Goal: Task Accomplishment & Management: Manage account settings

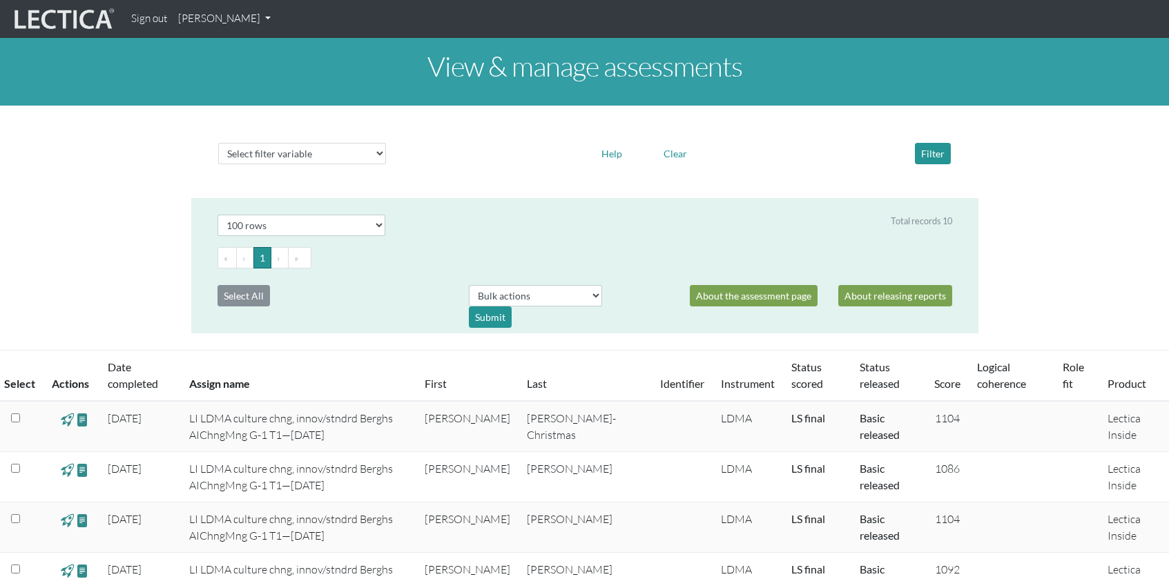
select select "100"
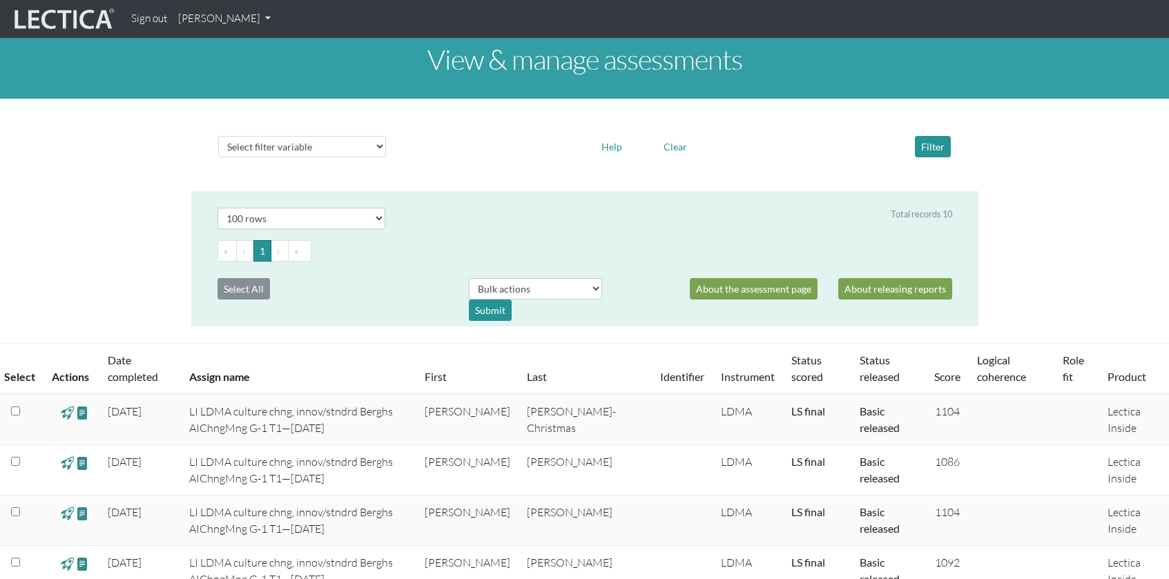
scroll to position [9, 0]
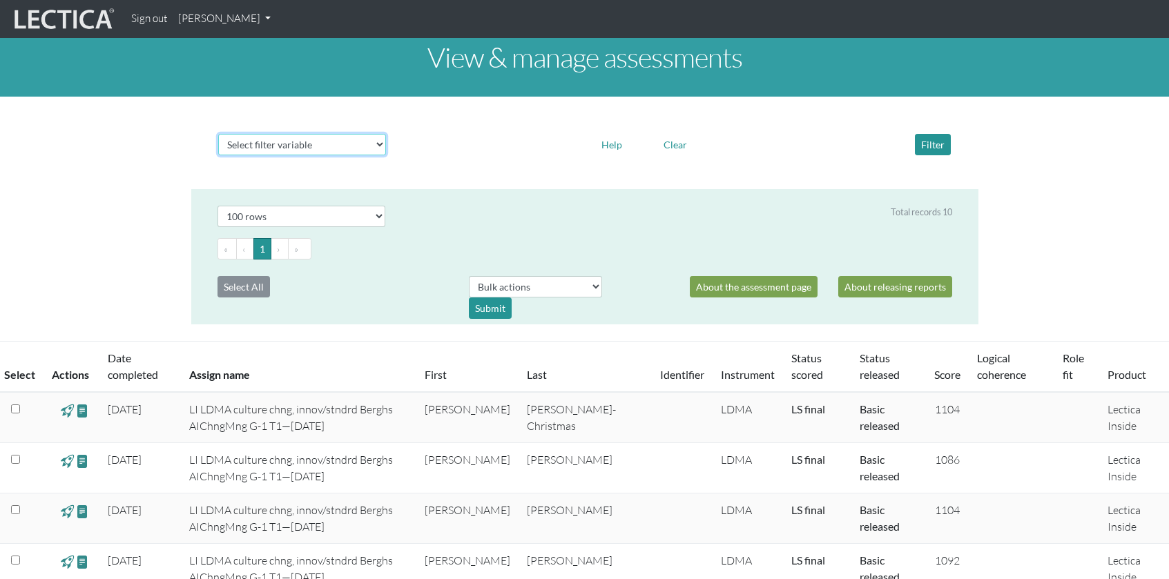
click at [380, 142] on select "Select filter variable Assignment name Date started Date completed First name G…" at bounding box center [302, 144] width 168 height 21
select select "phase"
click at [218, 155] on select "Select filter variable Assignment name Date started Date completed First name G…" at bounding box center [302, 144] width 168 height 21
select select
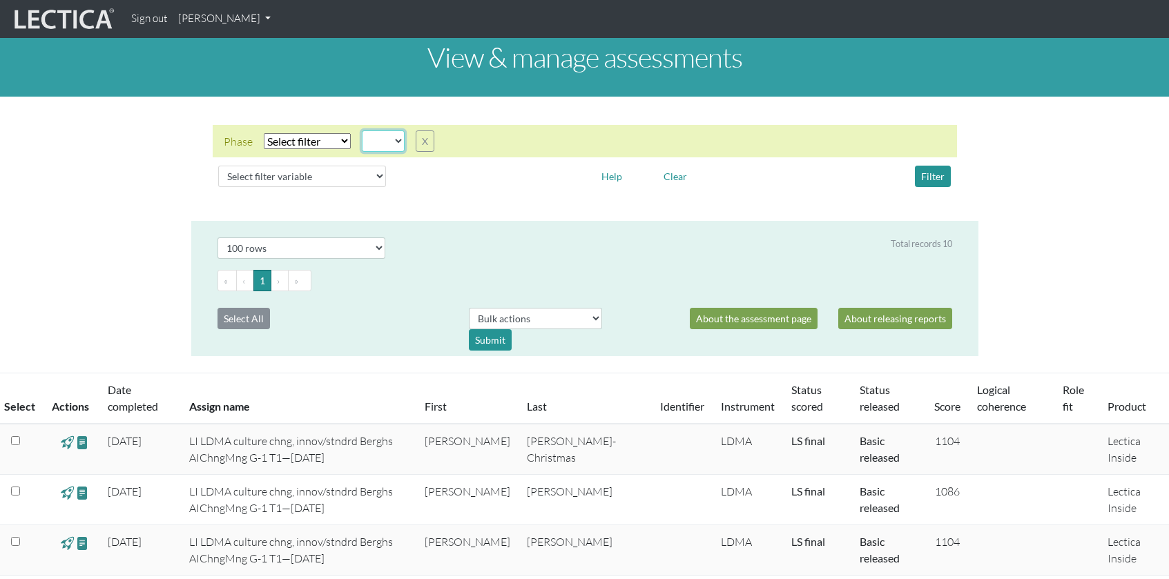
click at [395, 140] on select "05d 06a 06b 06c 06d 07a 07b 07c 07d 08a 08b 08c 08d 09a 09b 09c 09d 10a 10b 10c…" at bounding box center [383, 140] width 43 height 21
select select "05d"
click at [362, 130] on select "05d 06a 06b 06c 06d 07a 07b 07c 07d 08a 08b 08c 08d 09a 09b 09c 09d 10a 10b 10c…" at bounding box center [383, 140] width 43 height 21
click at [343, 139] on select "Select filter Equals Does not equal" at bounding box center [307, 141] width 87 height 16
click at [264, 133] on select "Select filter Equals Does not equal" at bounding box center [307, 141] width 87 height 16
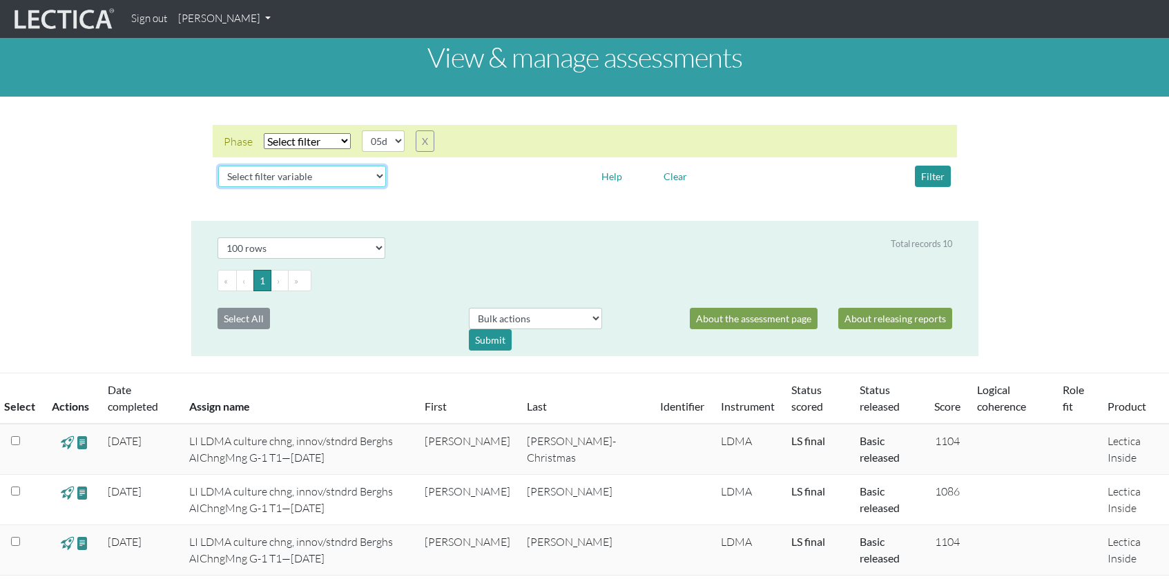
click at [371, 173] on select "Select filter variable Assignment name Date started Date completed First name G…" at bounding box center [302, 176] width 168 height 21
select select "date_started"
click at [218, 187] on select "Select filter variable Assignment name Date started Date completed First name G…" at bounding box center [302, 176] width 168 height 21
select select
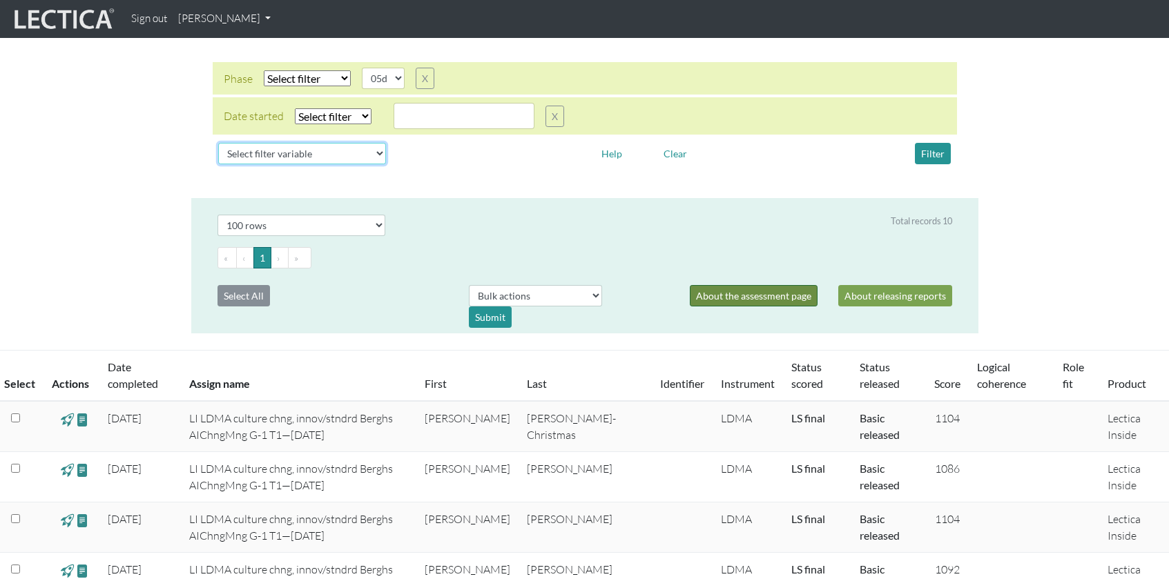
scroll to position [68, 0]
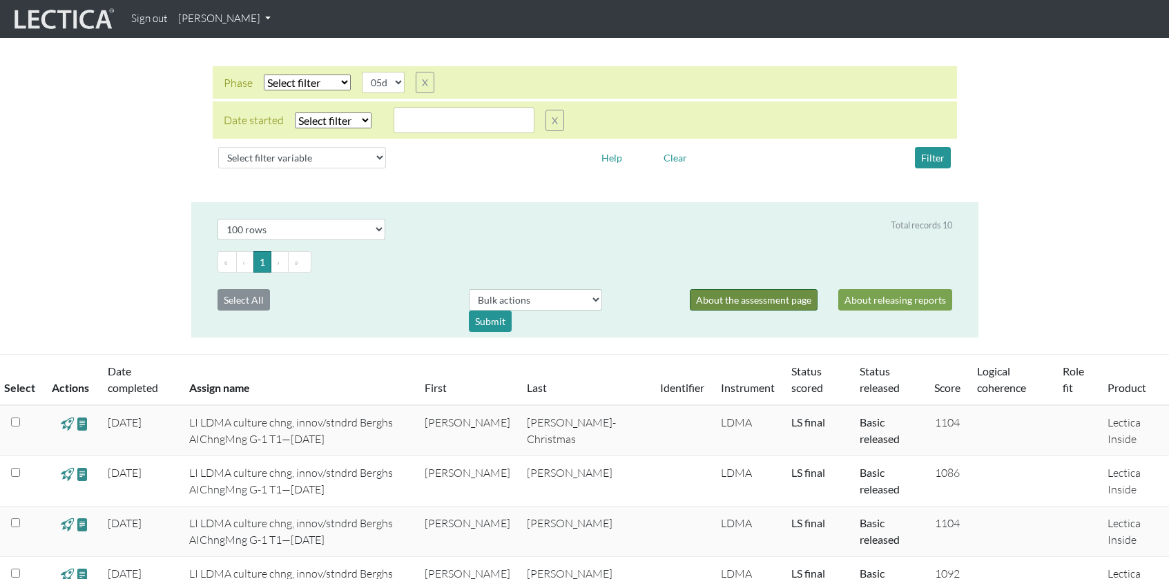
click at [730, 303] on link "About the assessment page" at bounding box center [754, 299] width 128 height 21
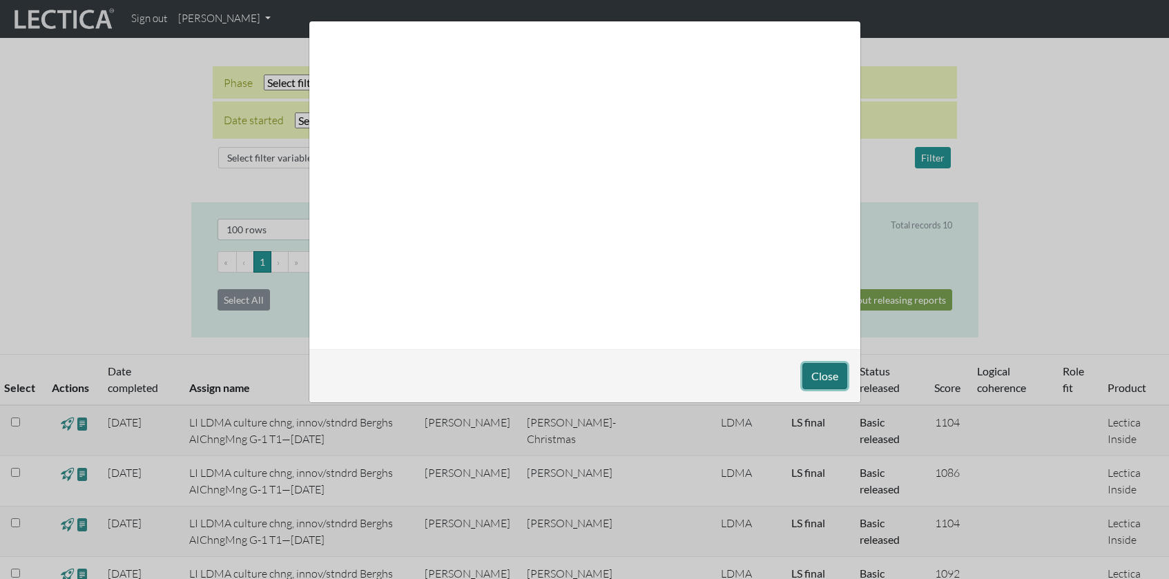
click at [828, 372] on button "Close" at bounding box center [824, 376] width 45 height 26
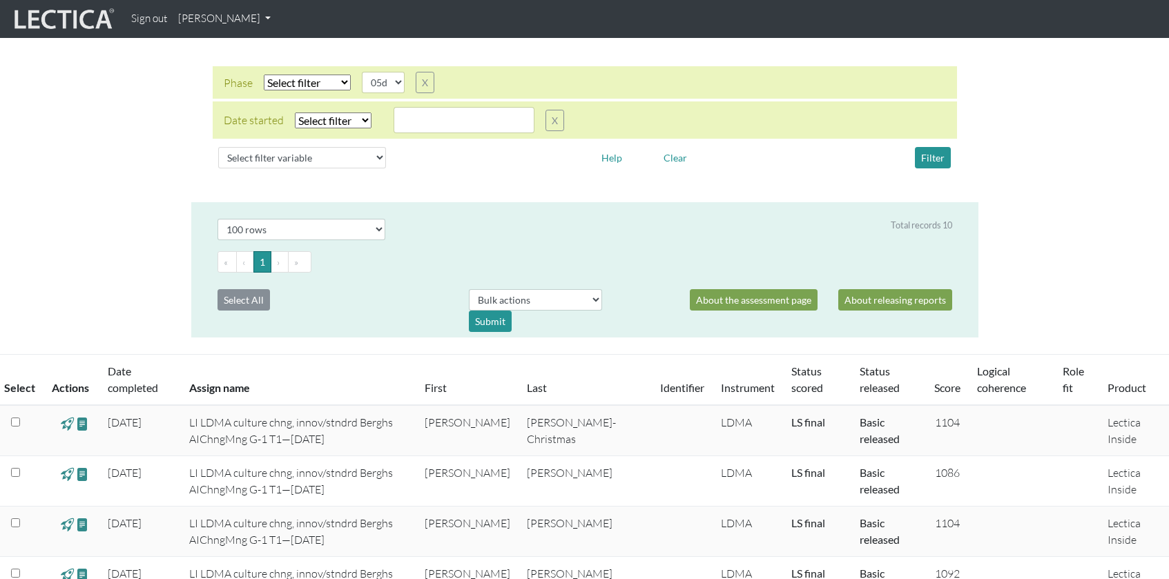
click at [262, 17] on link "[PERSON_NAME]" at bounding box center [225, 19] width 104 height 27
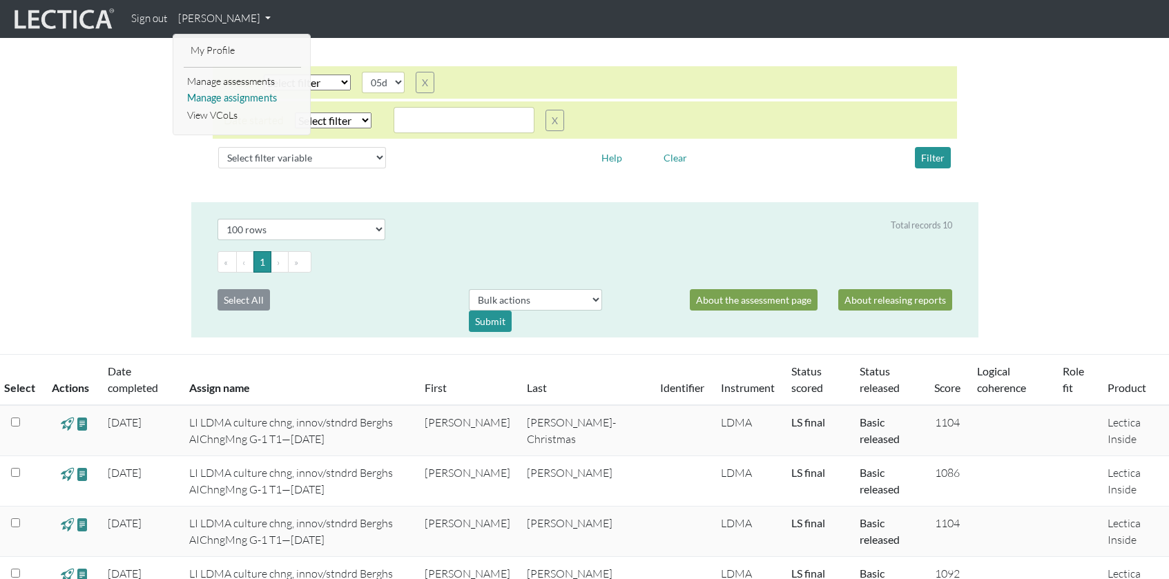
click at [268, 98] on link "Manage assignments" at bounding box center [242, 98] width 117 height 17
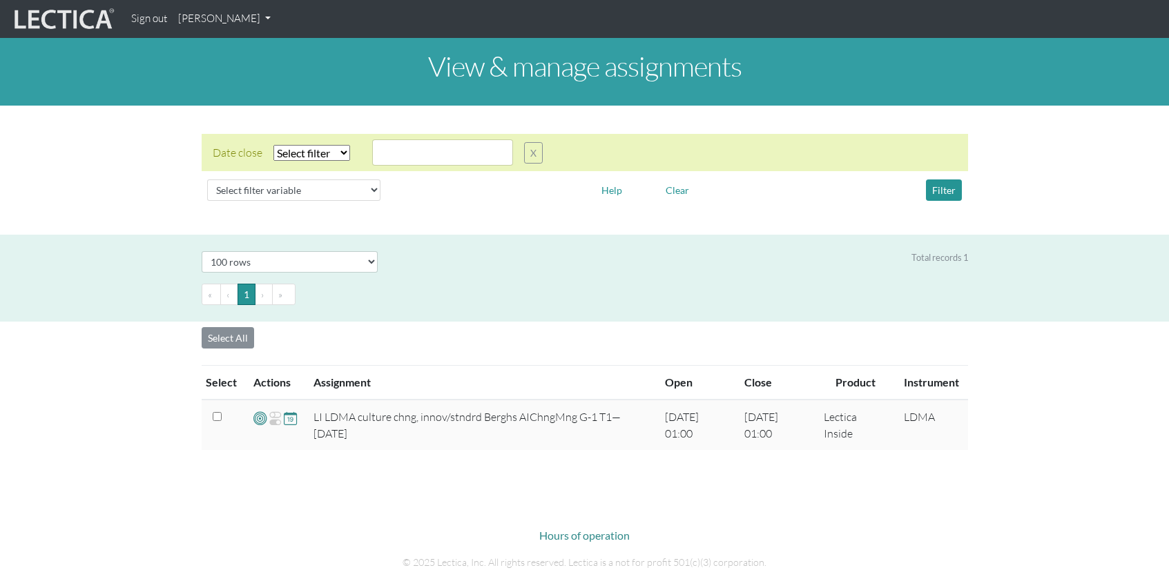
select select "100"
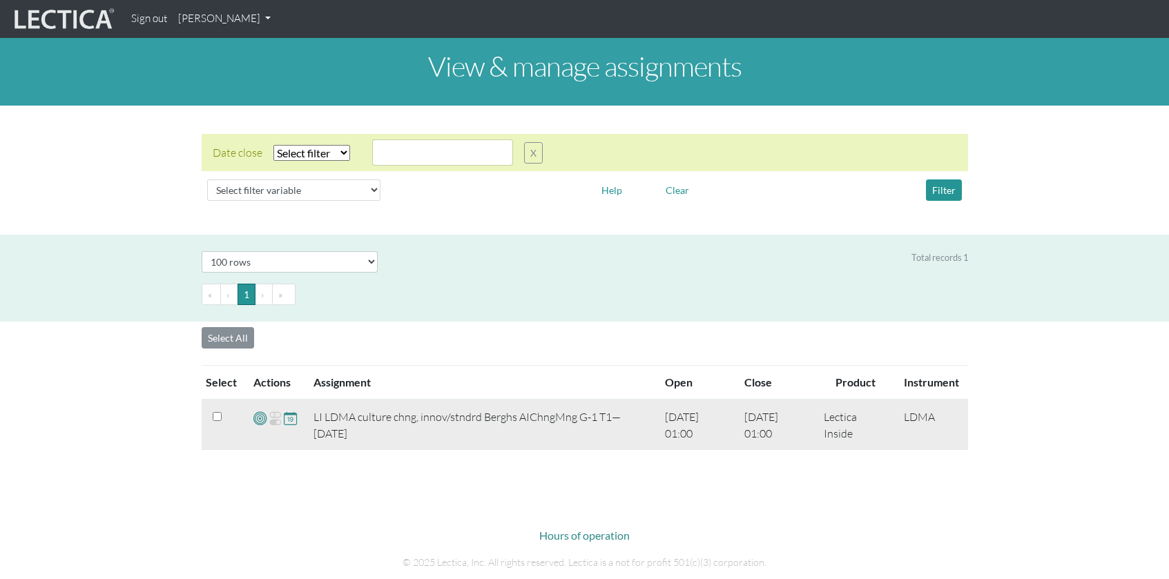
click at [755, 416] on td "2025-03-05 01:00" at bounding box center [775, 425] width 79 height 50
click at [216, 417] on input "checkbox" at bounding box center [217, 416] width 9 height 9
click at [358, 426] on td "LI LDMA culture chng, innov/stndrd Berghs AIChngMng G-1 T1—[DATE]" at bounding box center [481, 425] width 352 height 50
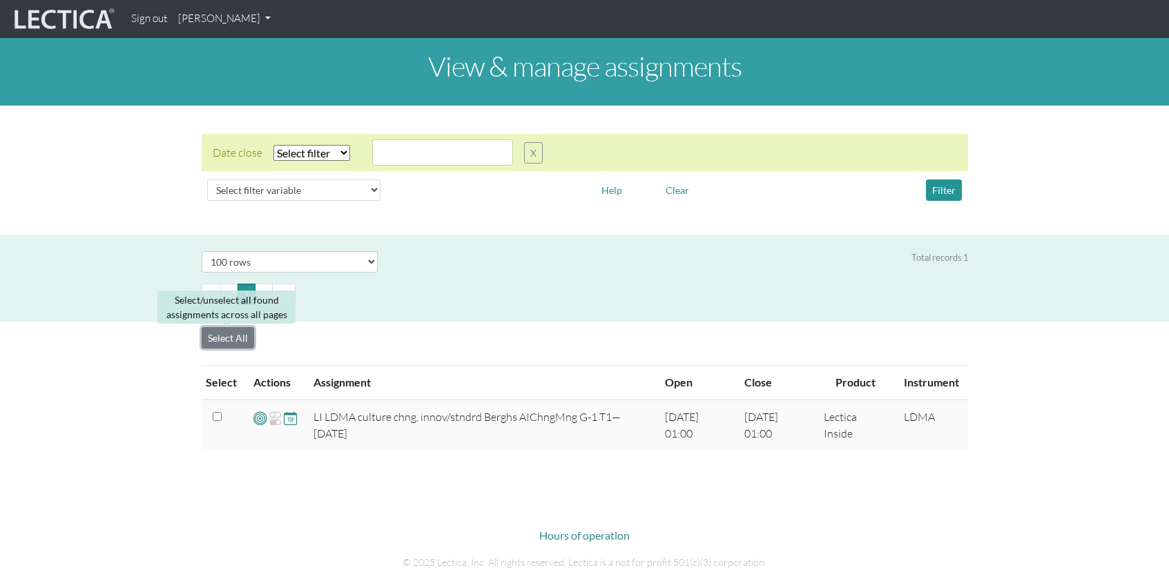
click at [224, 338] on button "Select All" at bounding box center [228, 337] width 52 height 21
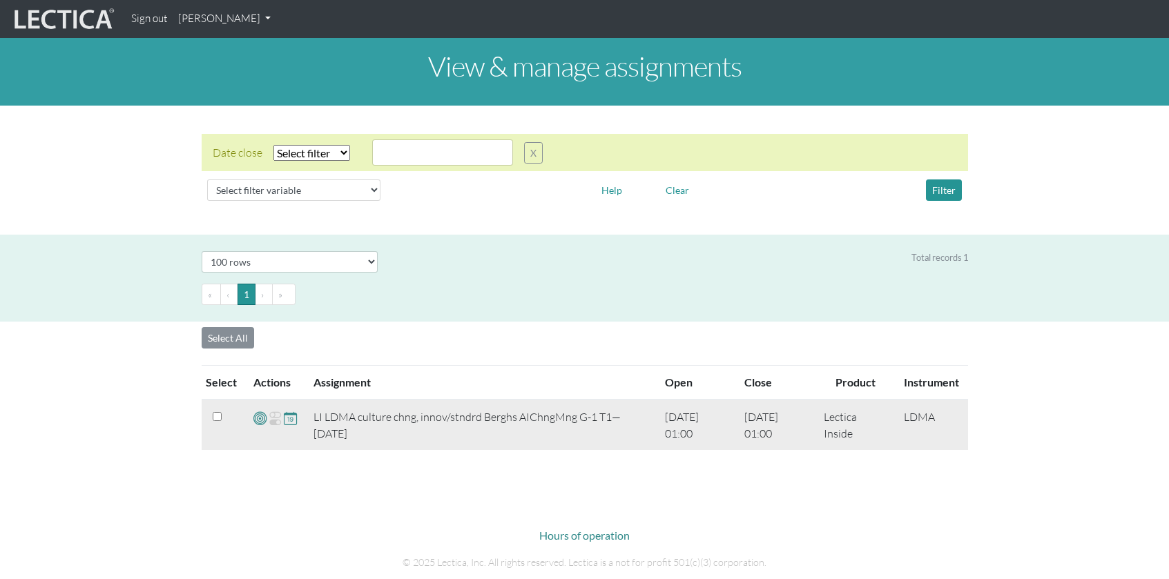
click at [371, 419] on td "LI LDMA culture chng, innov/stndrd Berghs AIChngMng G-1 T1—[DATE]" at bounding box center [481, 425] width 352 height 50
click at [287, 420] on span at bounding box center [290, 418] width 13 height 16
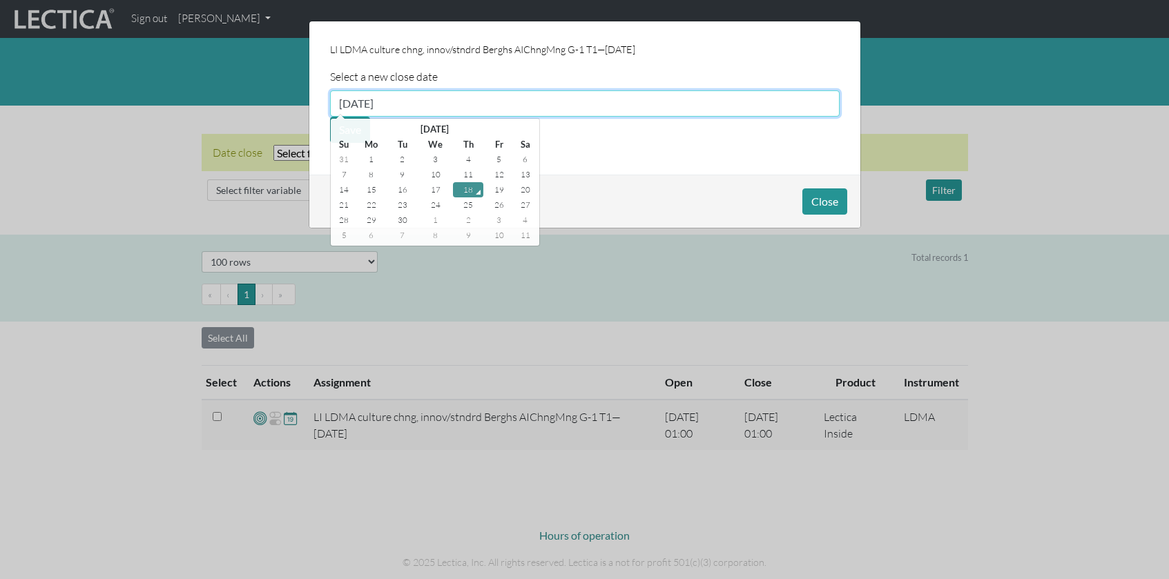
click at [370, 103] on input "09/18/2025" at bounding box center [584, 103] width 509 height 26
click at [434, 127] on th "September 2025" at bounding box center [434, 128] width 159 height 15
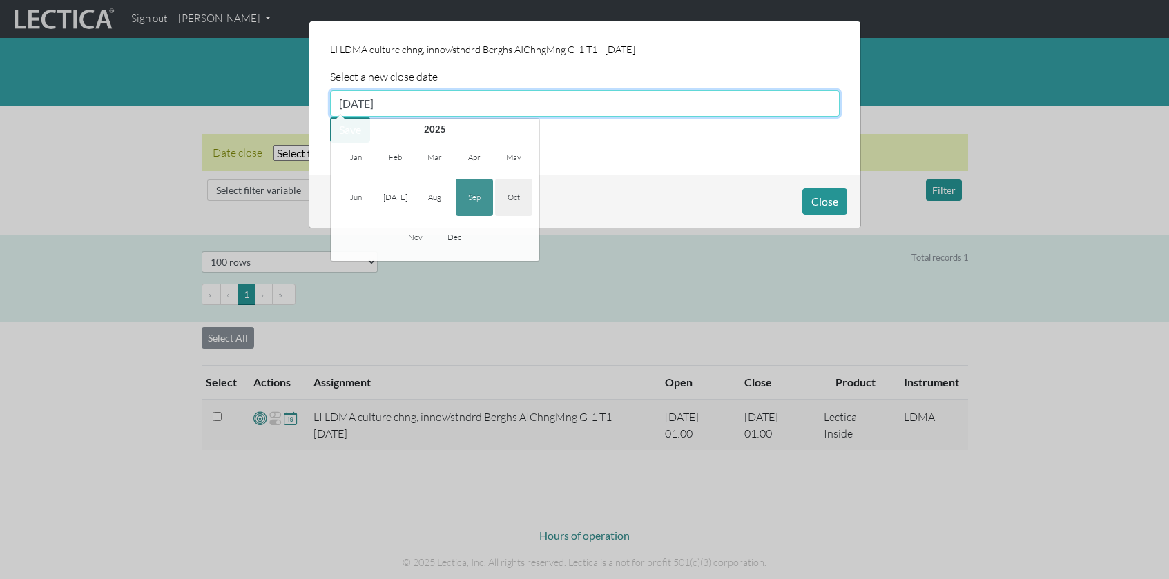
click at [517, 192] on span "Oct" at bounding box center [513, 197] width 37 height 37
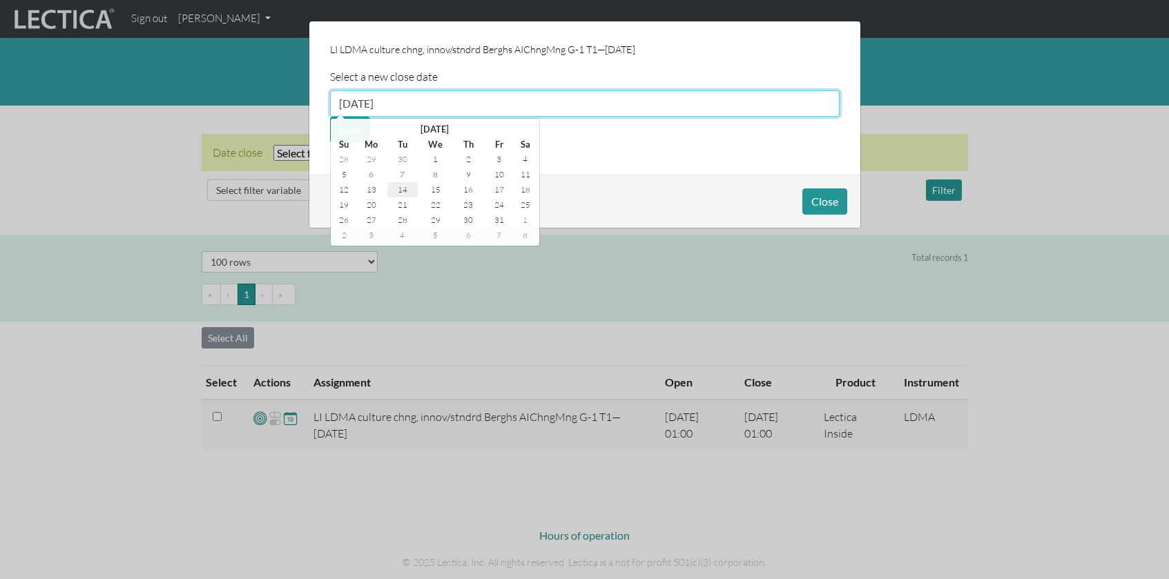
click at [402, 188] on td "14" at bounding box center [402, 189] width 30 height 15
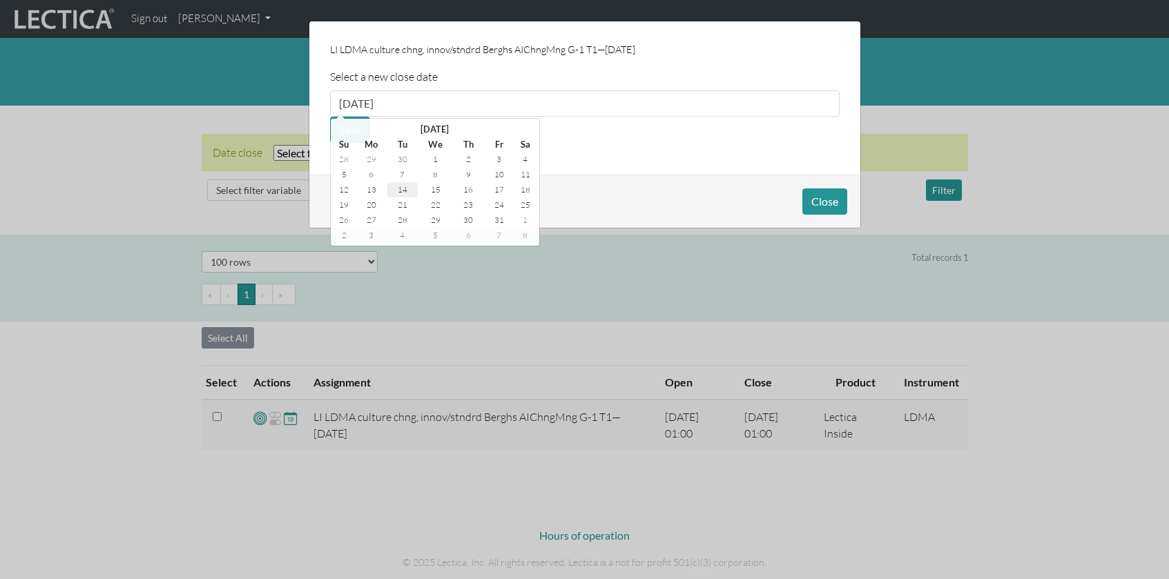
type input "10/14/2025"
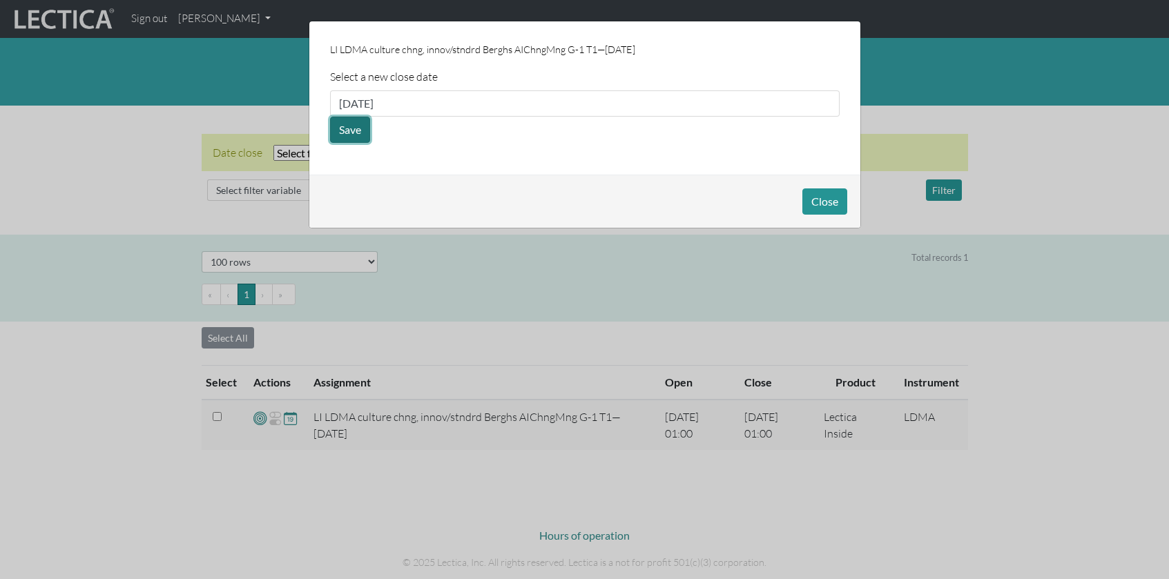
click at [347, 128] on button "Save" at bounding box center [350, 130] width 40 height 26
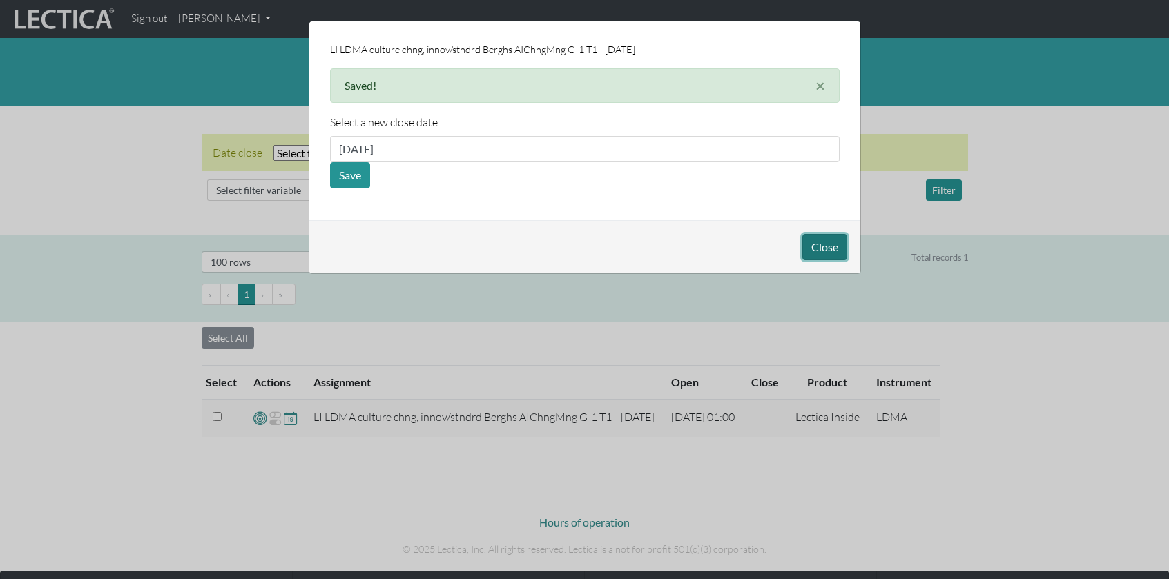
click at [827, 241] on button "Close" at bounding box center [824, 247] width 45 height 26
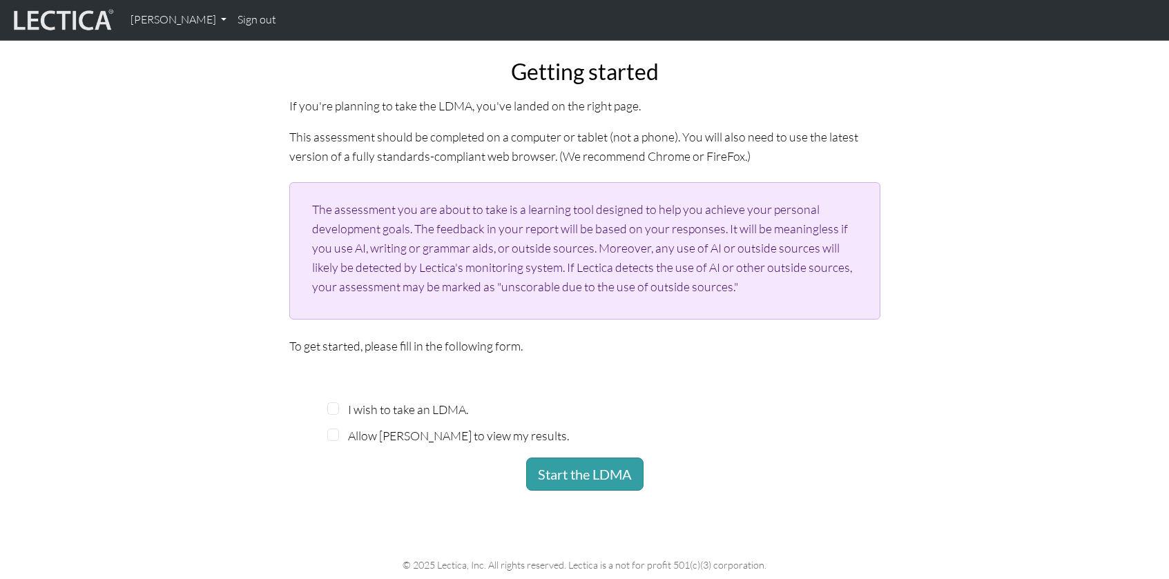
scroll to position [119, 0]
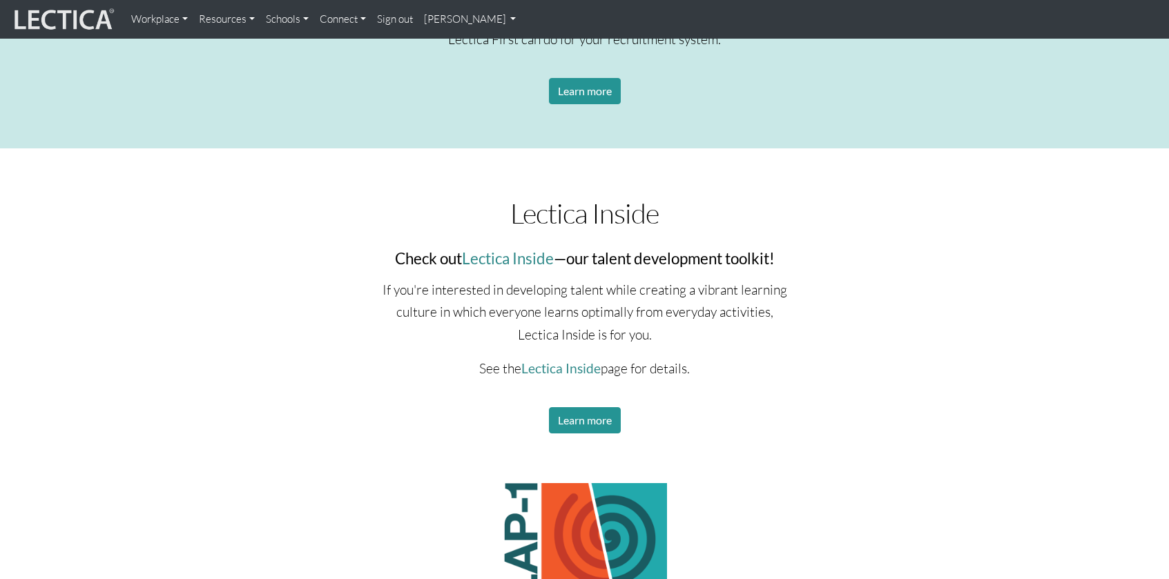
scroll to position [1936, 0]
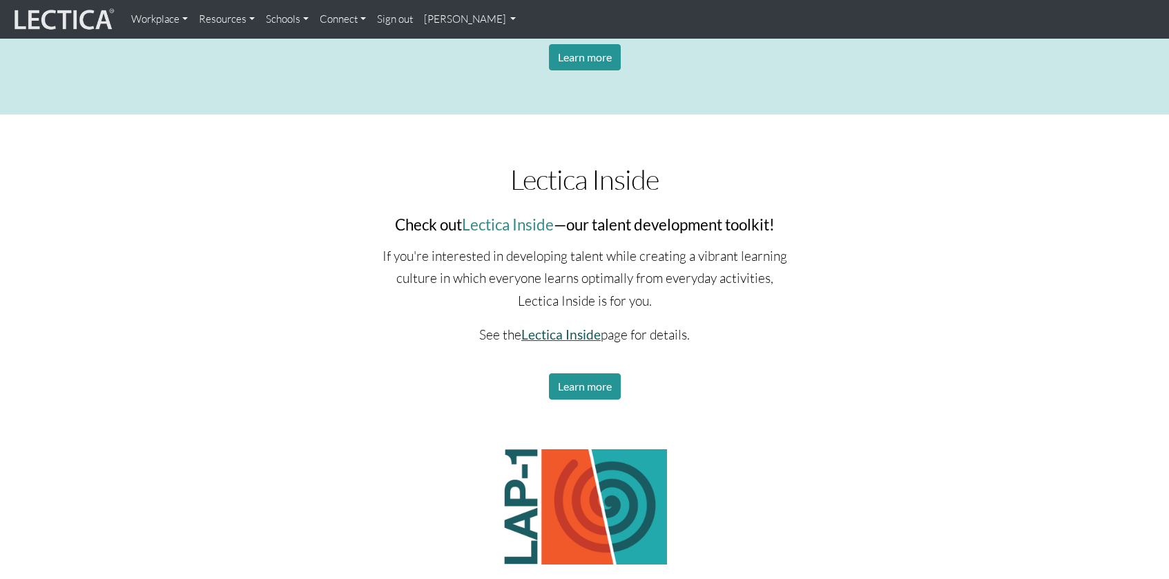
click at [552, 333] on link "Lectica Inside" at bounding box center [560, 335] width 79 height 16
